Goal: Download file/media

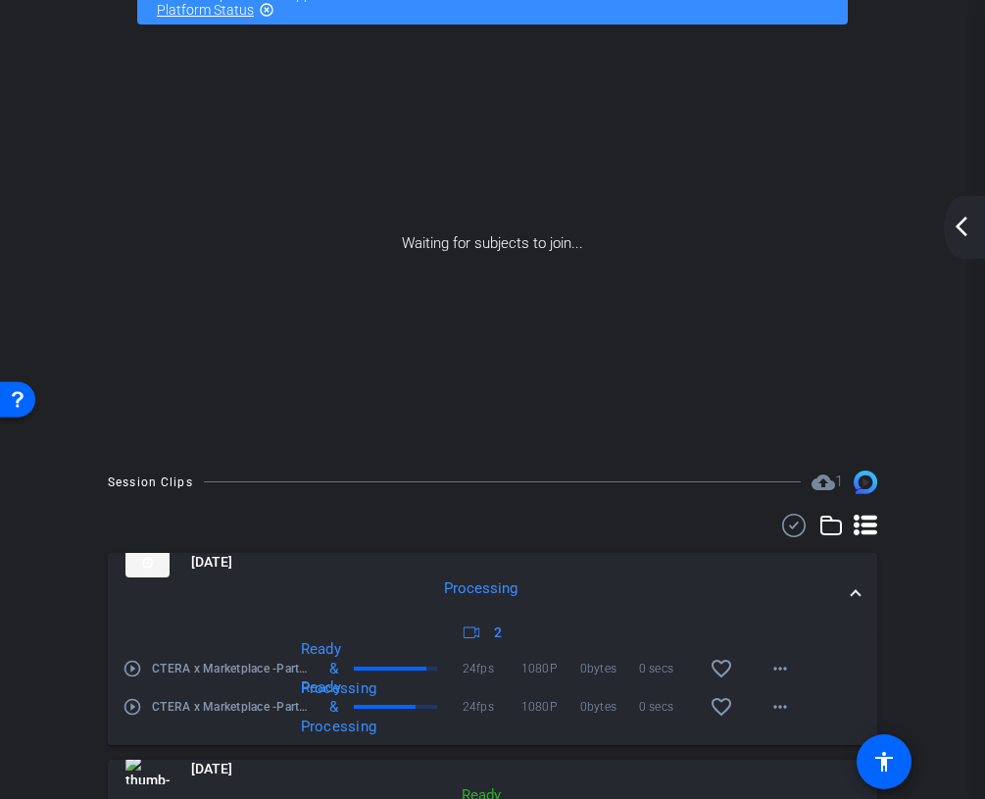
scroll to position [269, 0]
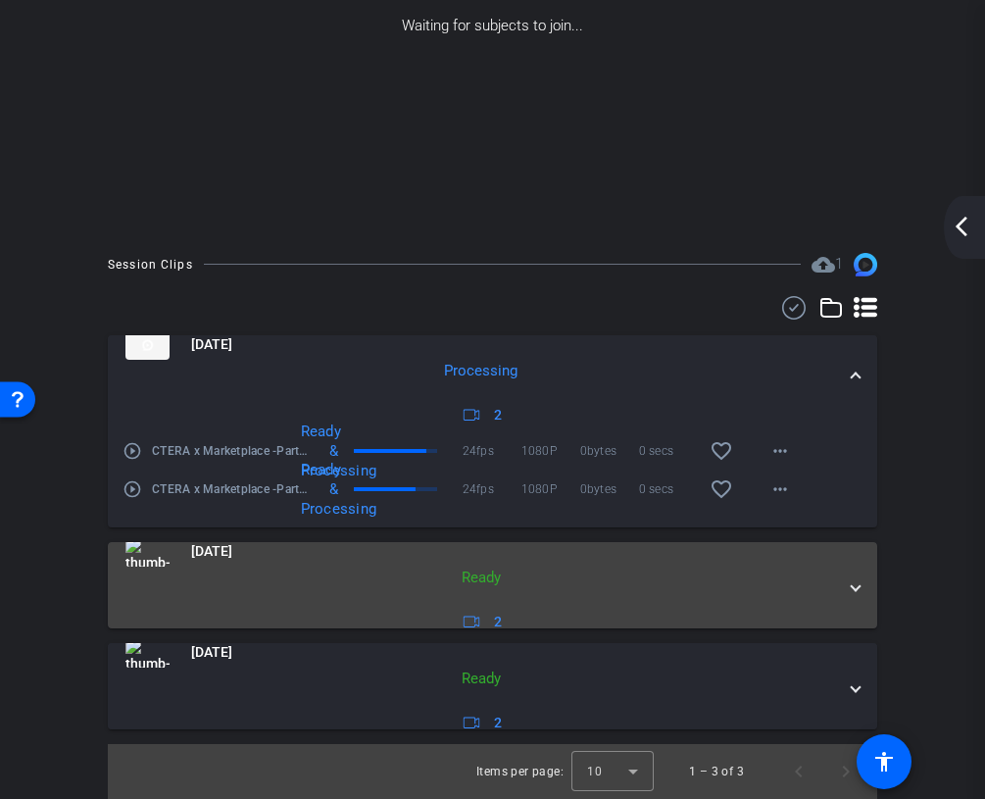
click at [777, 568] on mat-panel-description "Ready 2" at bounding box center [480, 600] width 710 height 68
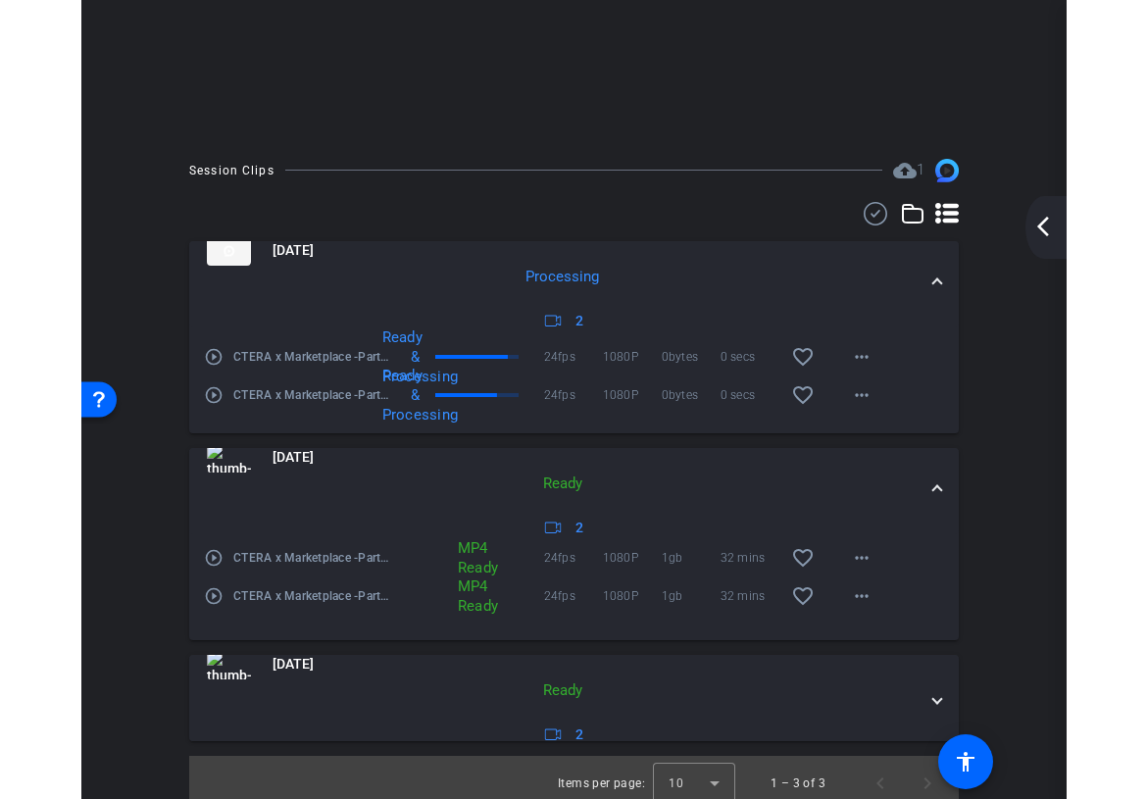
scroll to position [375, 0]
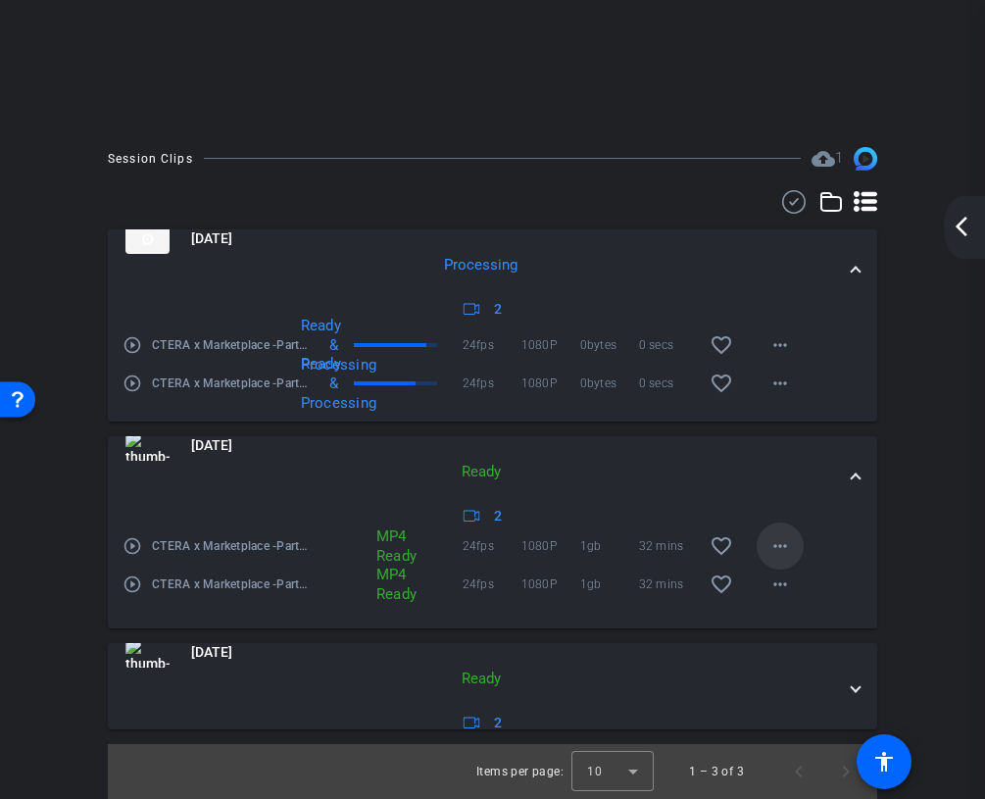
click at [783, 546] on mat-icon "more_horiz" at bounding box center [780, 546] width 24 height 24
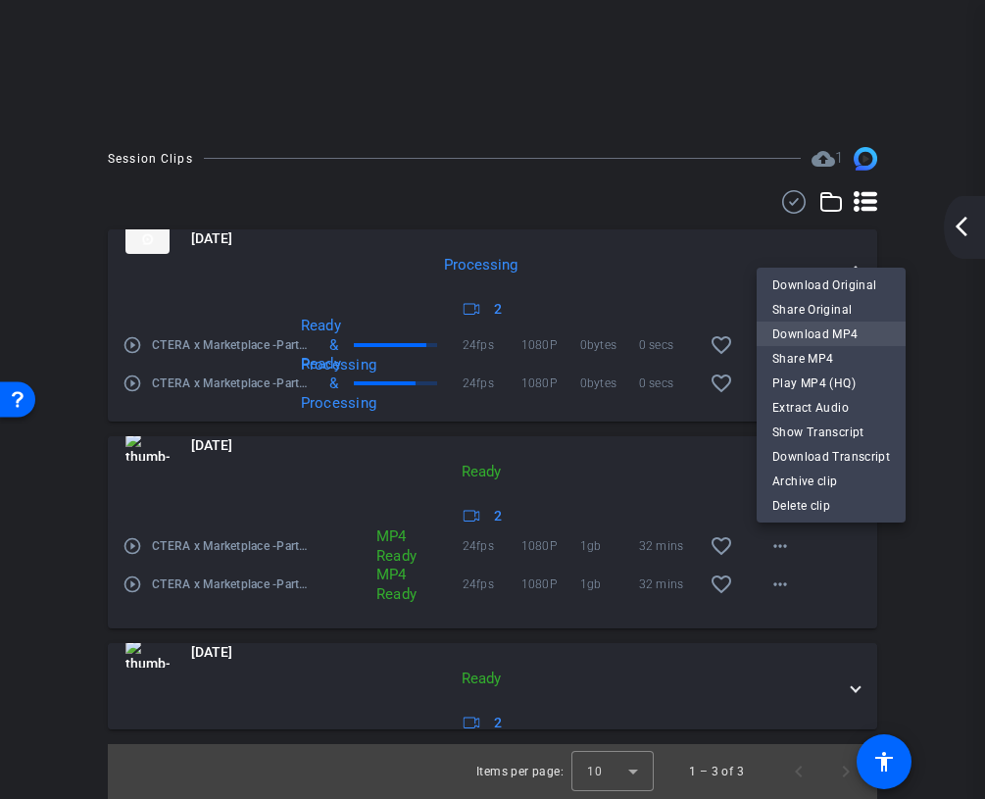
click at [828, 326] on span "Download MP4" at bounding box center [831, 334] width 118 height 24
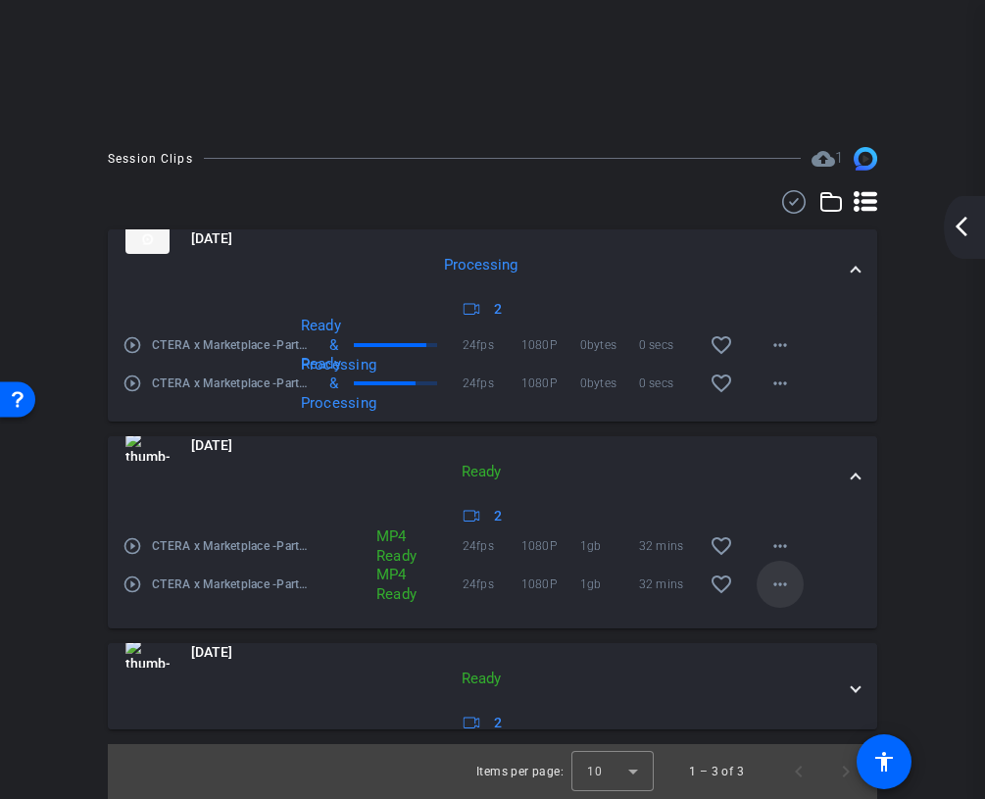
click at [772, 588] on mat-icon "more_horiz" at bounding box center [780, 584] width 24 height 24
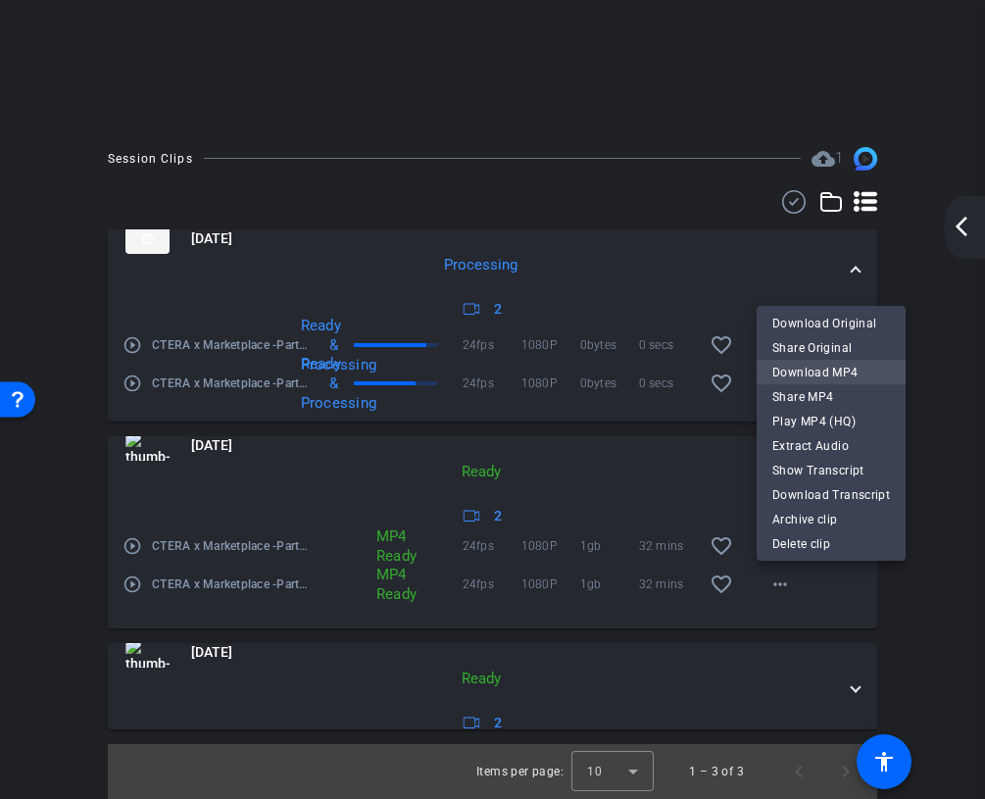
click at [836, 371] on span "Download MP4" at bounding box center [831, 373] width 118 height 24
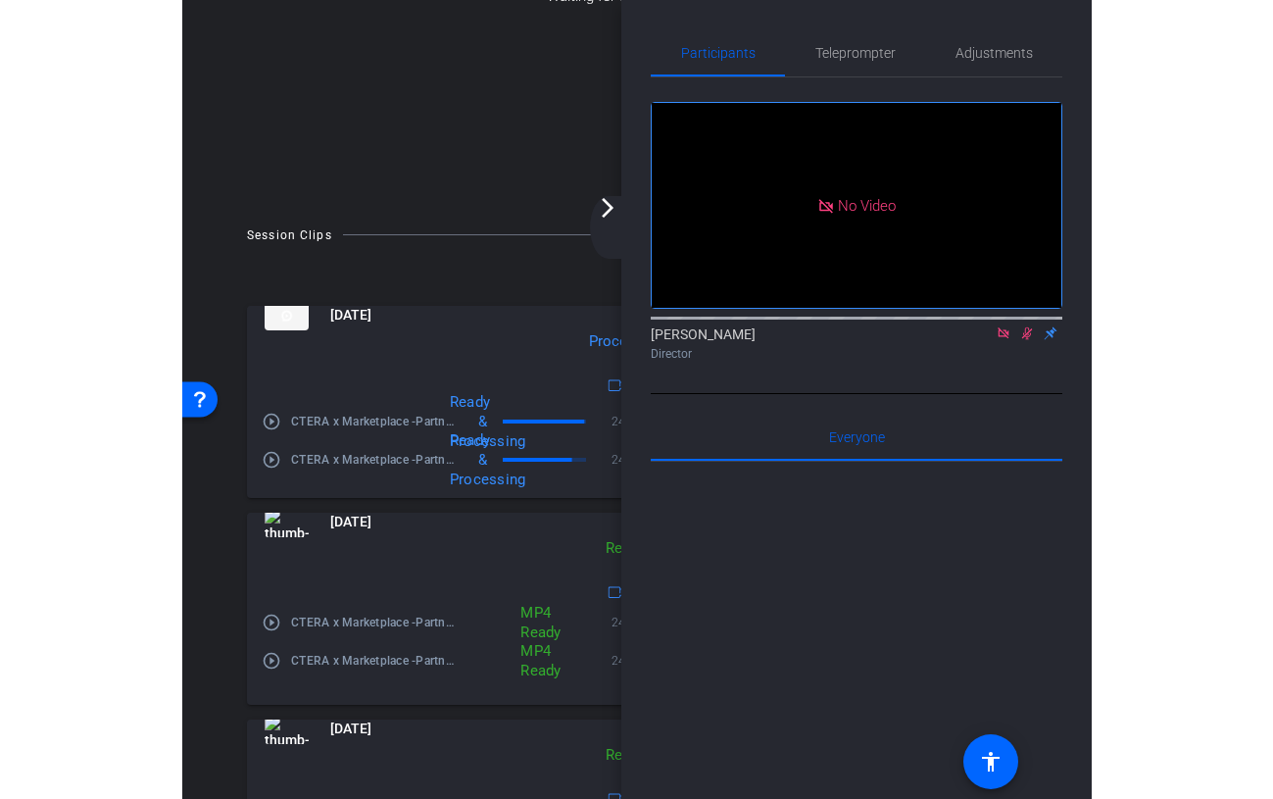
scroll to position [268, 0]
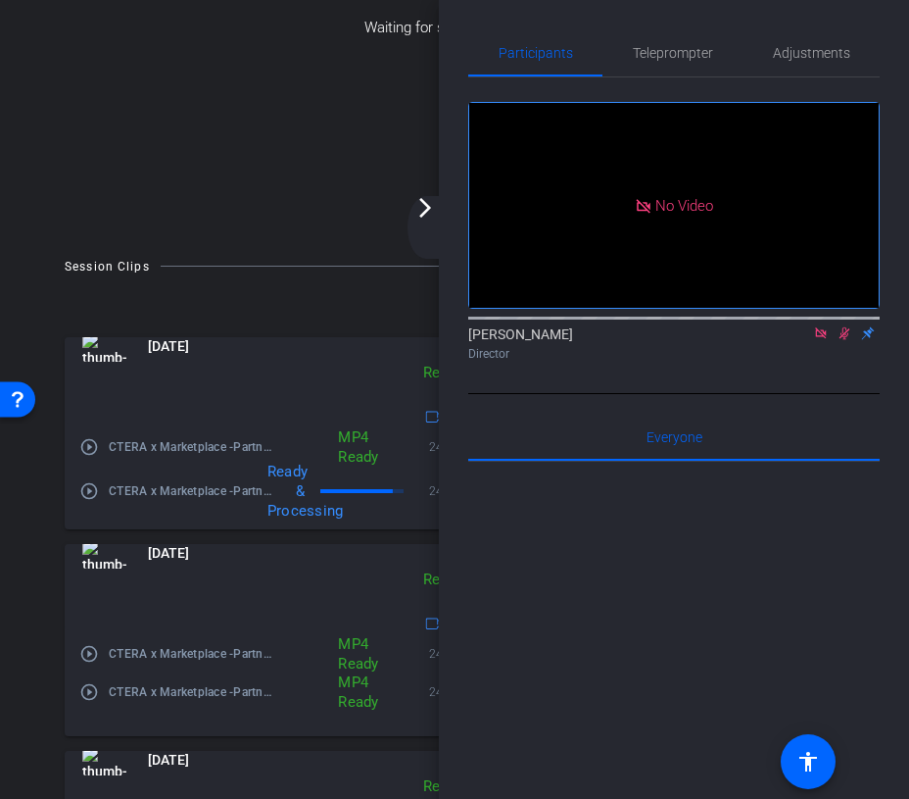
click at [430, 199] on mat-icon "arrow_forward_ios" at bounding box center [426, 208] width 24 height 24
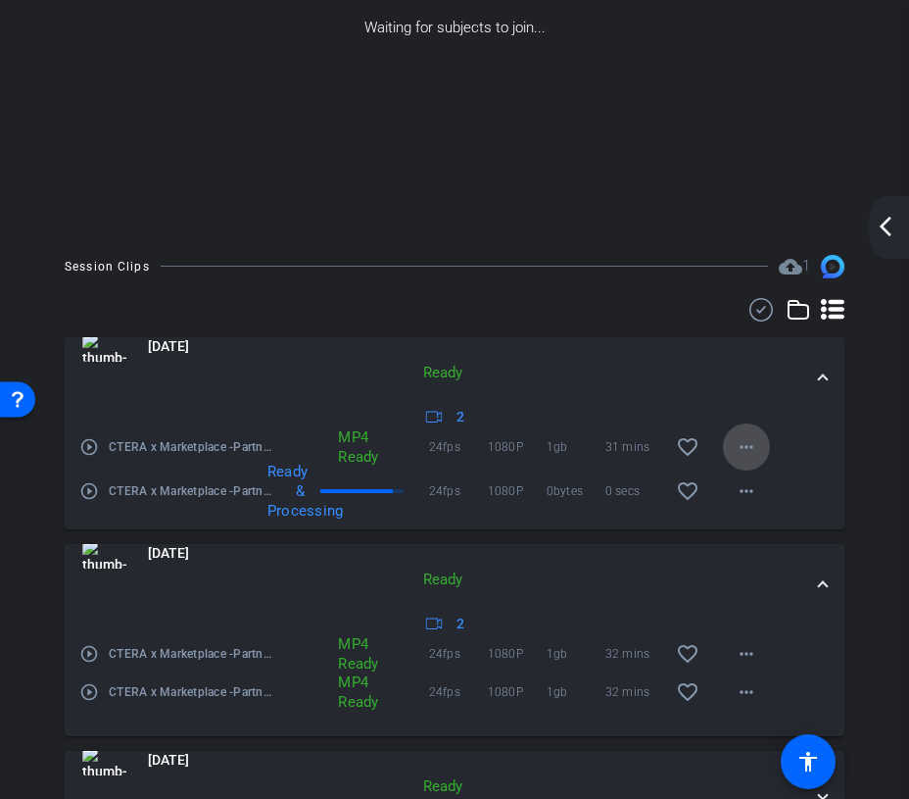
click at [753, 457] on mat-icon "more_horiz" at bounding box center [747, 447] width 24 height 24
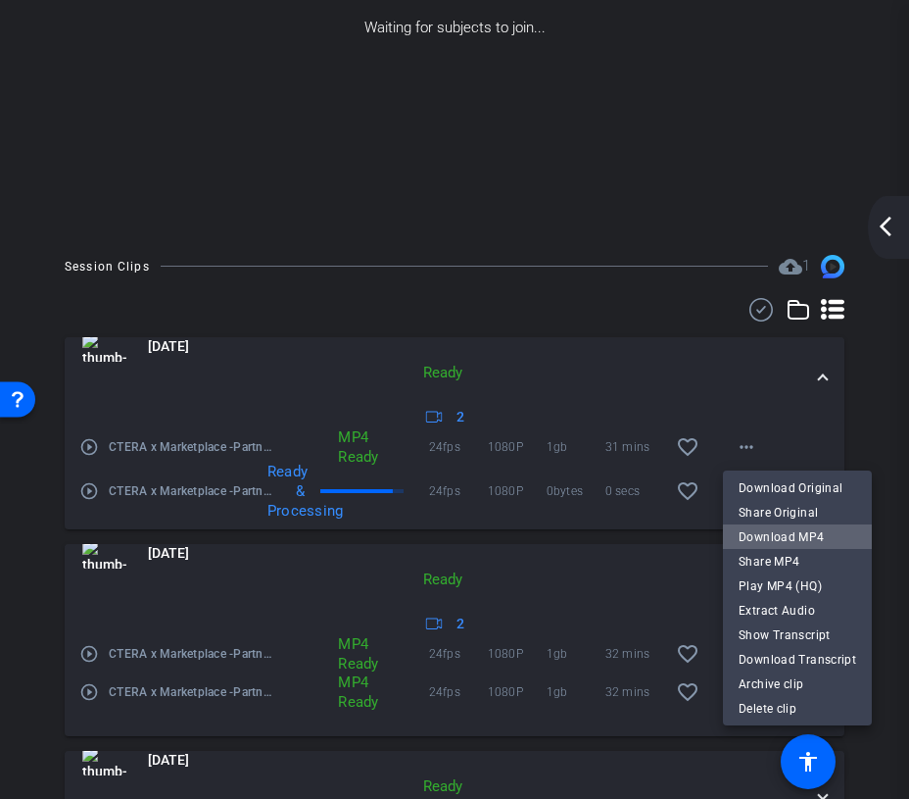
click at [811, 538] on span "Download MP4" at bounding box center [798, 537] width 118 height 24
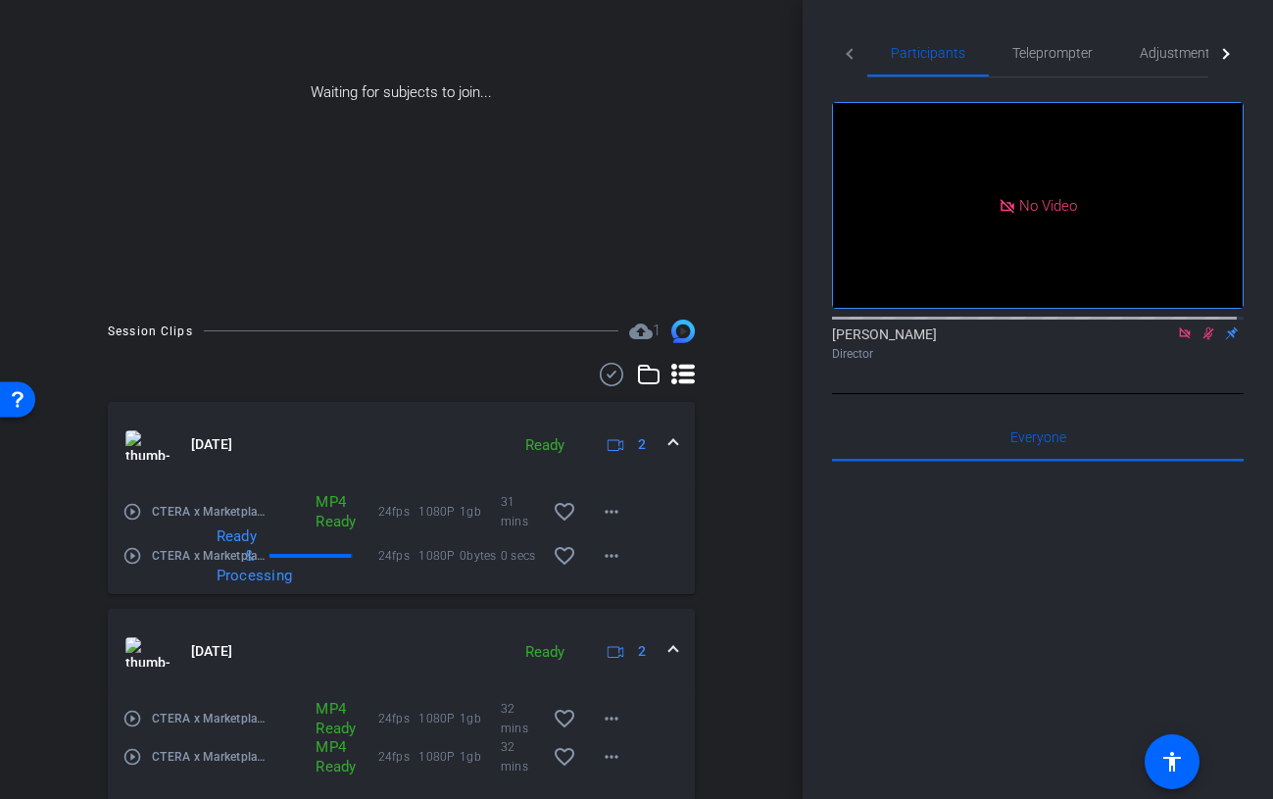
scroll to position [283, 0]
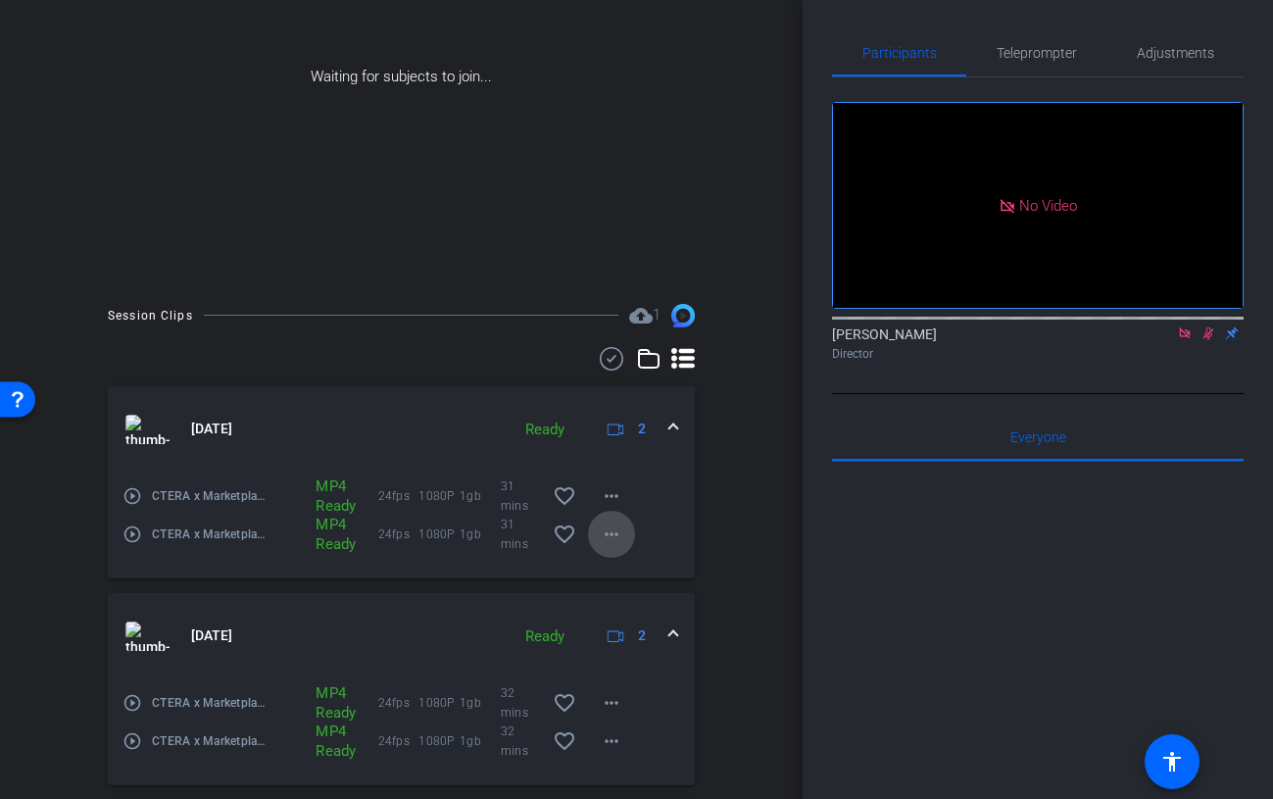
click at [610, 544] on mat-icon "more_horiz" at bounding box center [612, 534] width 24 height 24
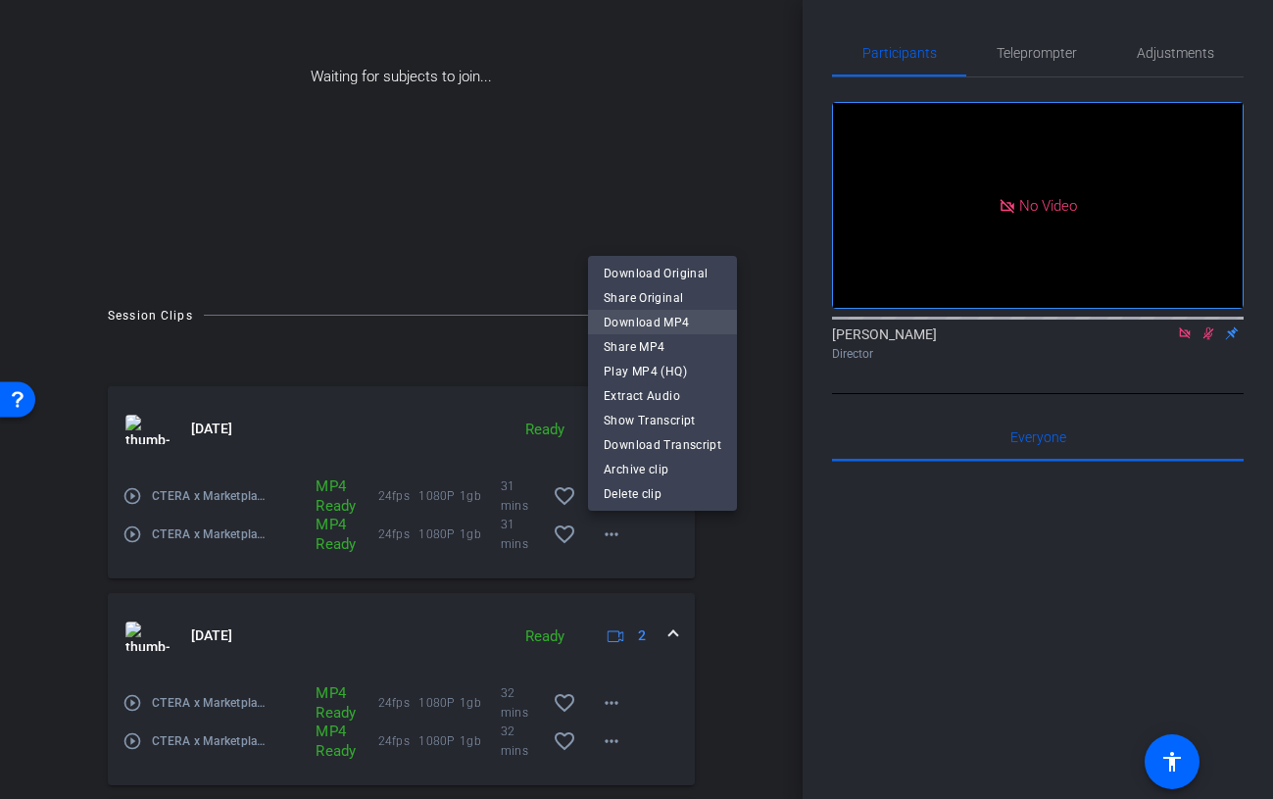
click at [710, 318] on span "Download MP4" at bounding box center [663, 323] width 118 height 24
